Goal: Task Accomplishment & Management: Complete application form

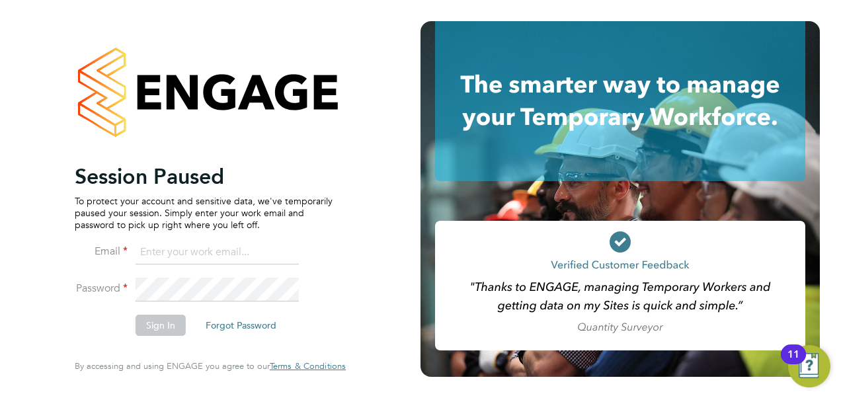
click at [201, 249] on input at bounding box center [217, 253] width 163 height 24
type input "osian.walsh@hays.com"
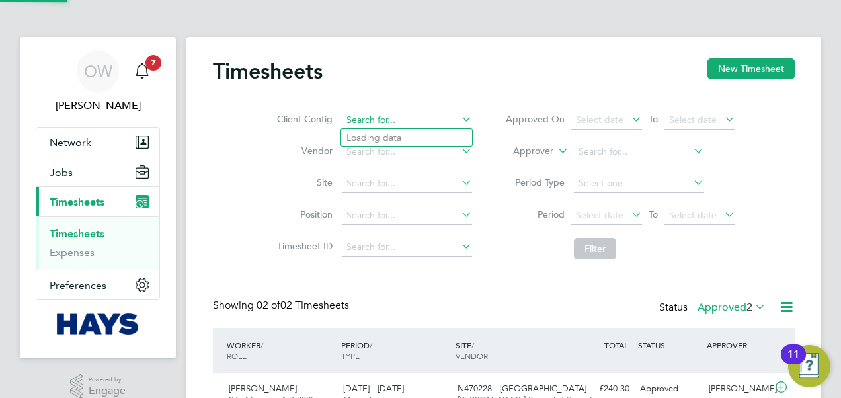
click at [372, 123] on input at bounding box center [407, 120] width 130 height 19
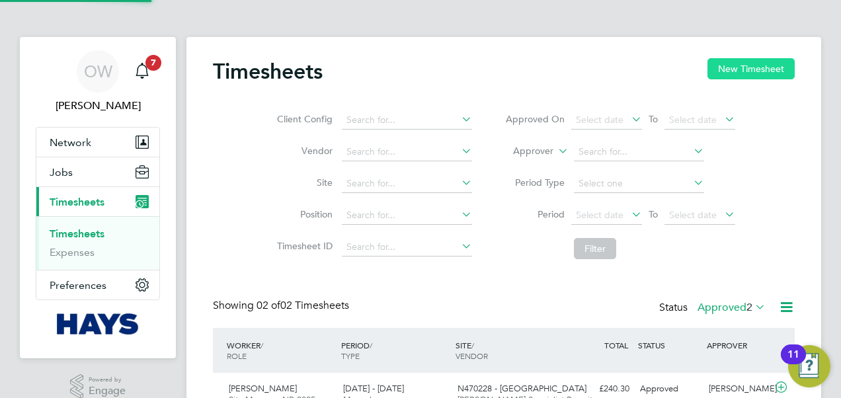
click at [772, 63] on button "New Timesheet" at bounding box center [751, 68] width 87 height 21
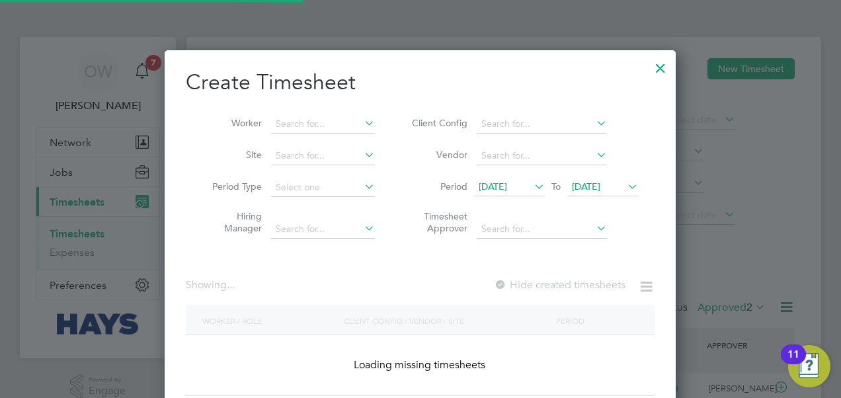
scroll to position [372, 512]
click at [305, 128] on input at bounding box center [323, 124] width 104 height 19
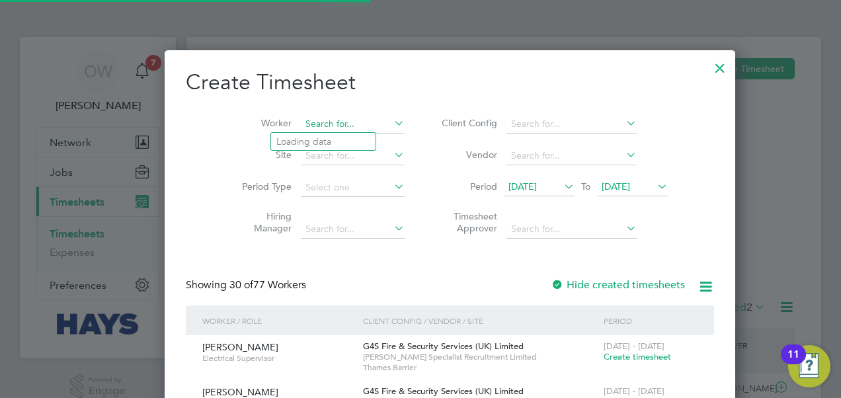
scroll to position [2394, 512]
type input "[PERSON_NAME]"
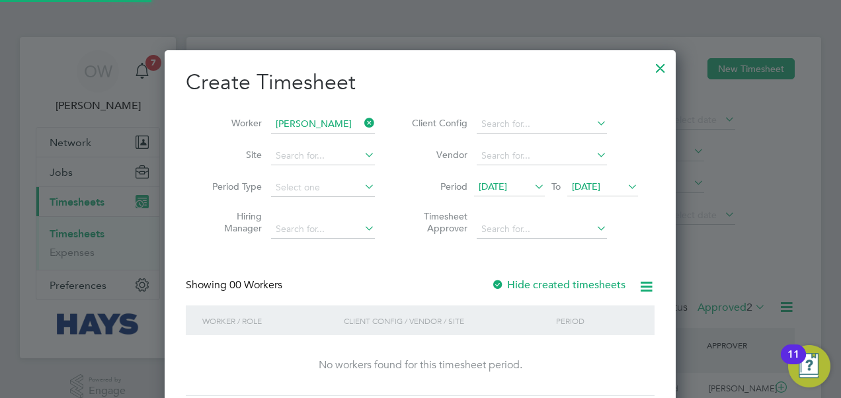
scroll to position [372, 512]
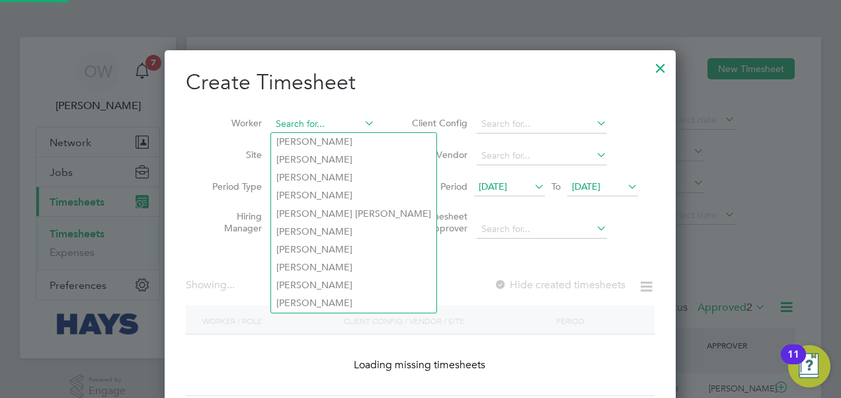
click at [358, 126] on input at bounding box center [323, 124] width 104 height 19
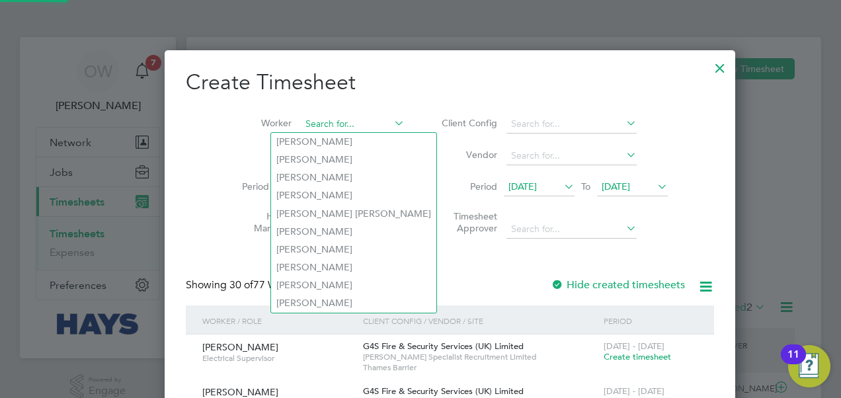
scroll to position [2394, 512]
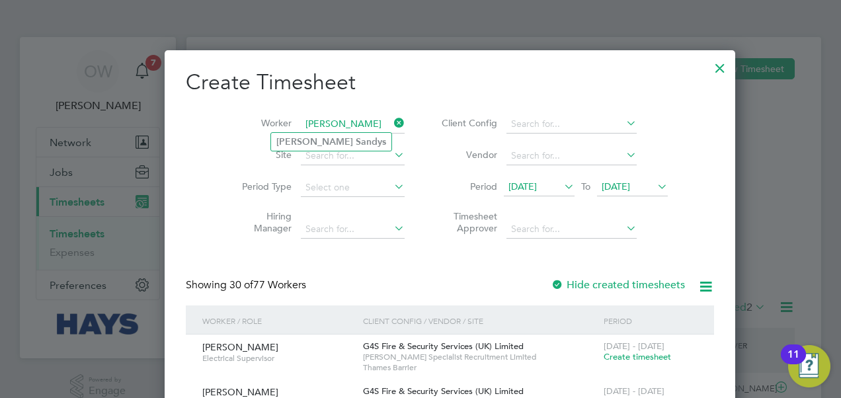
type input "[PERSON_NAME]"
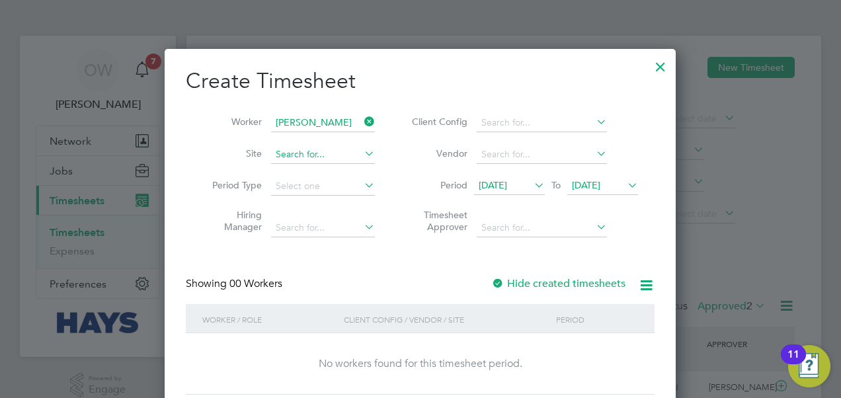
scroll to position [0, 0]
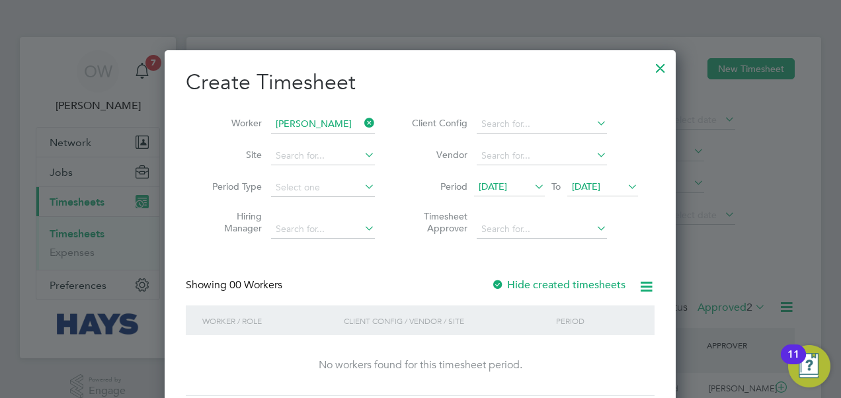
click at [510, 283] on label "Hide created timesheets" at bounding box center [558, 284] width 134 height 13
click at [659, 70] on div at bounding box center [661, 65] width 24 height 24
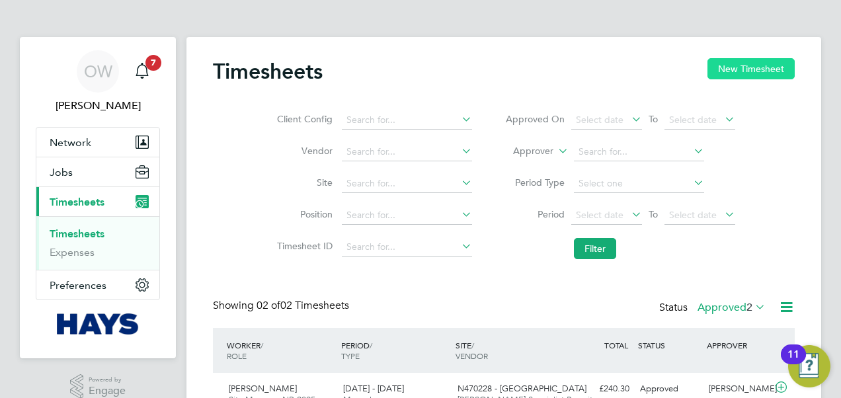
click at [742, 70] on button "New Timesheet" at bounding box center [751, 68] width 87 height 21
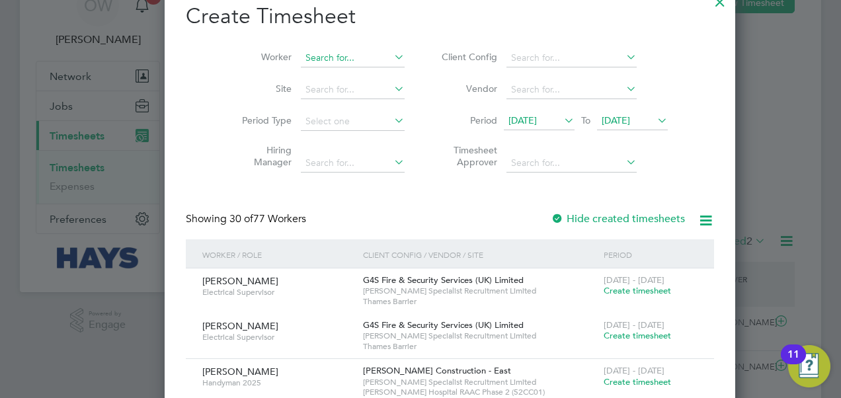
click at [321, 65] on input at bounding box center [353, 58] width 104 height 19
click at [356, 79] on b "Sandys" at bounding box center [371, 75] width 30 height 11
type input "[PERSON_NAME]"
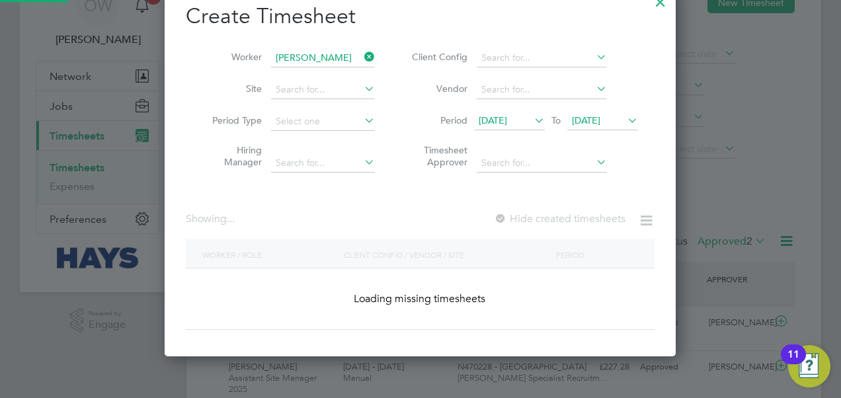
scroll to position [372, 512]
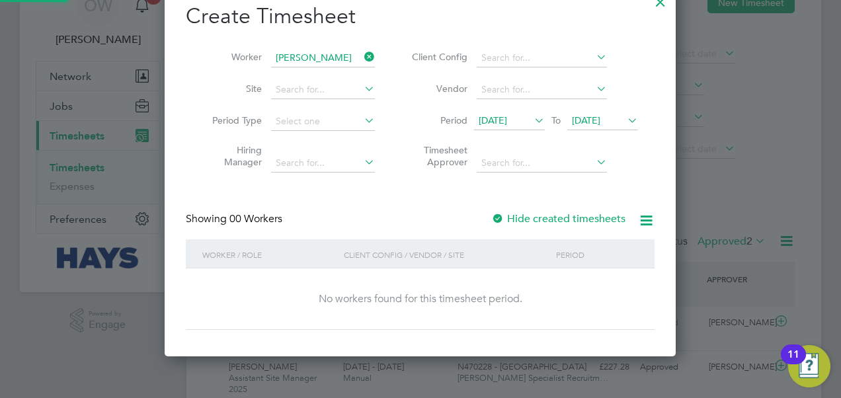
click at [544, 217] on label "Hide created timesheets" at bounding box center [558, 218] width 134 height 13
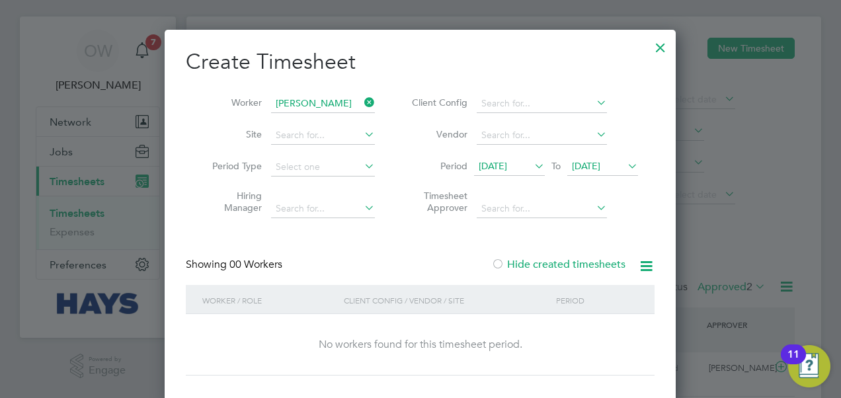
scroll to position [0, 0]
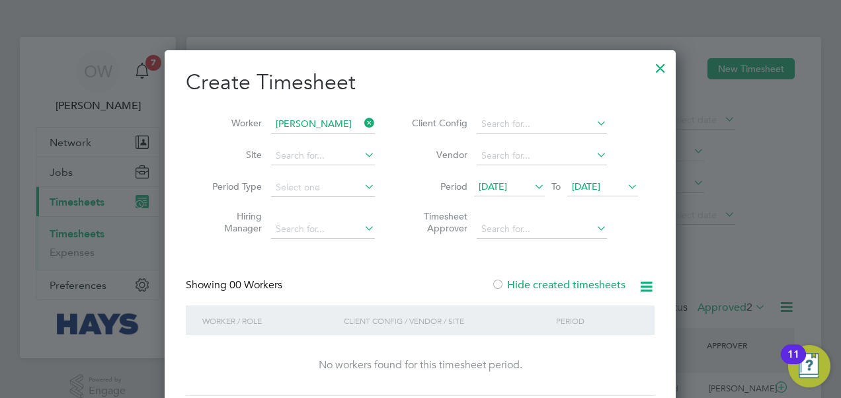
click at [743, 210] on div at bounding box center [420, 199] width 841 height 398
click at [657, 69] on div at bounding box center [661, 65] width 24 height 24
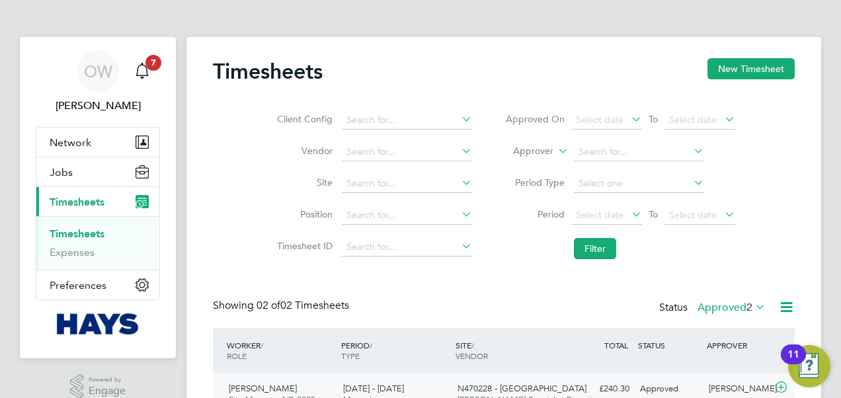
scroll to position [66, 0]
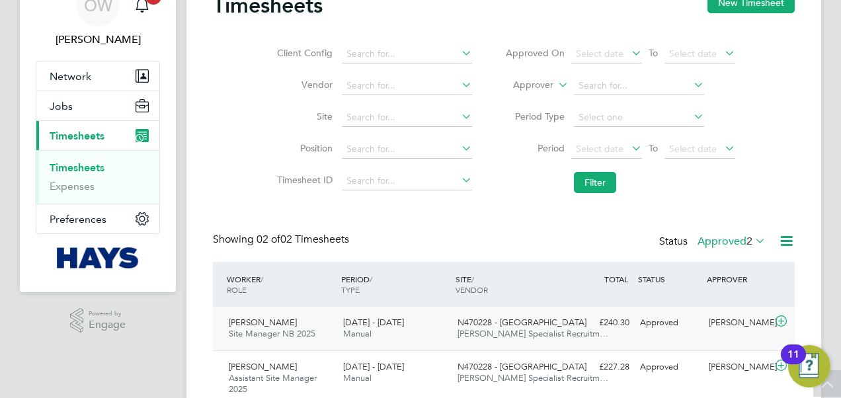
click at [250, 323] on span "[PERSON_NAME]" at bounding box center [263, 322] width 68 height 11
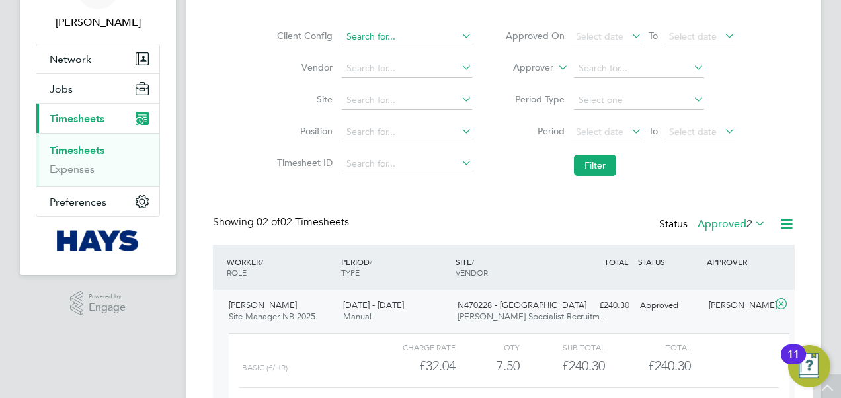
scroll to position [0, 0]
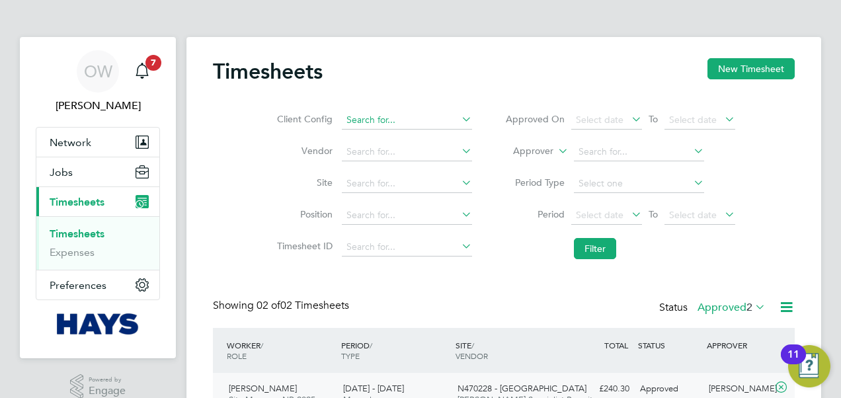
click at [366, 120] on input at bounding box center [407, 120] width 130 height 19
click at [287, 181] on label "Site" at bounding box center [303, 183] width 60 height 12
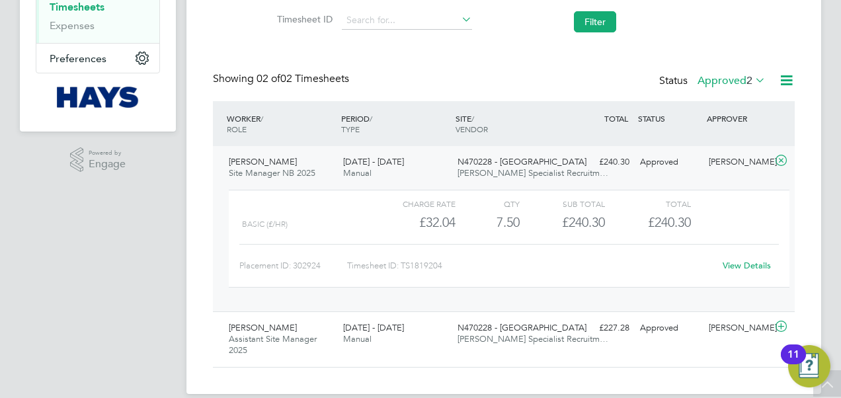
scroll to position [243, 0]
